Goal: Find specific page/section: Find specific page/section

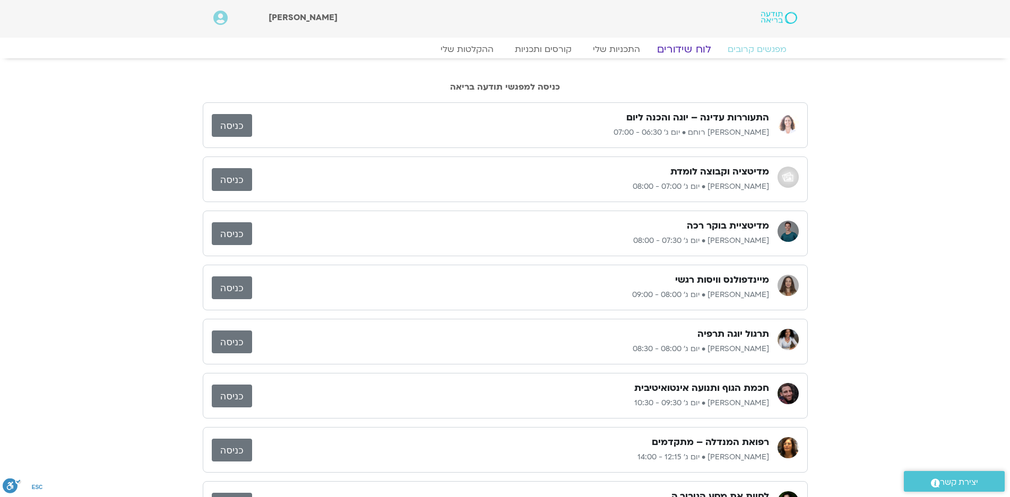
click at [704, 48] on link "לוח שידורים" at bounding box center [684, 49] width 80 height 13
click at [685, 50] on link "לוח שידורים" at bounding box center [684, 49] width 80 height 13
click at [675, 49] on link "לוח שידורים" at bounding box center [684, 49] width 80 height 13
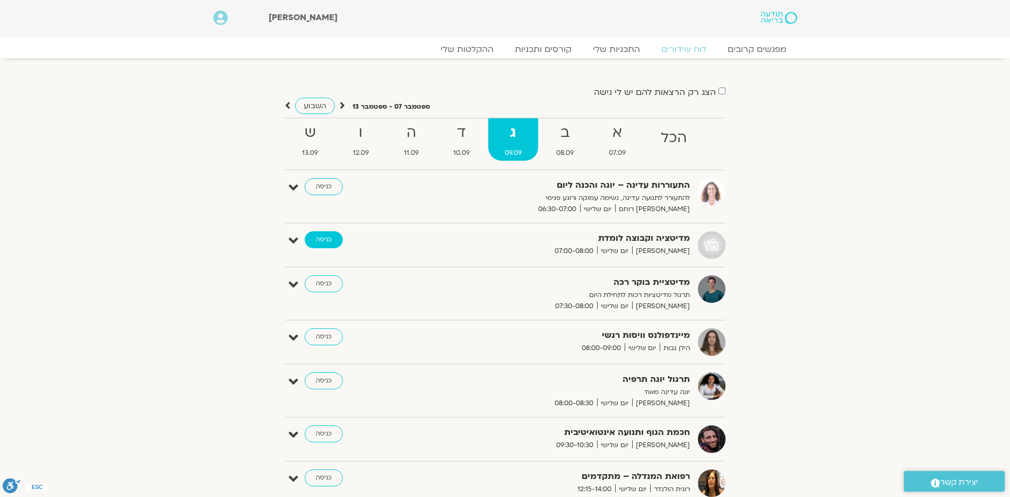
click at [322, 239] on link "כניסה" at bounding box center [324, 239] width 38 height 17
